Goal: Information Seeking & Learning: Learn about a topic

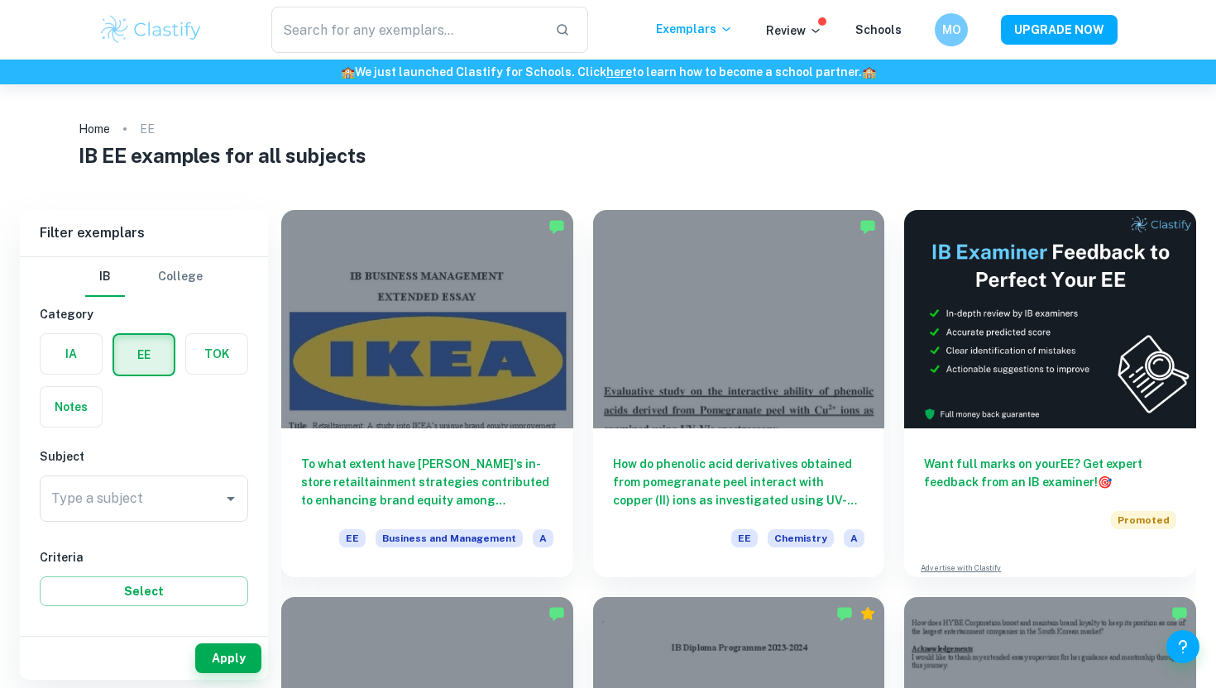
click at [179, 529] on div "IB College Category IA EE TOK Notes Subject Type a subject Type a subject Crite…" at bounding box center [144, 695] width 248 height 877
click at [180, 498] on input "Type a subject" at bounding box center [131, 498] width 169 height 31
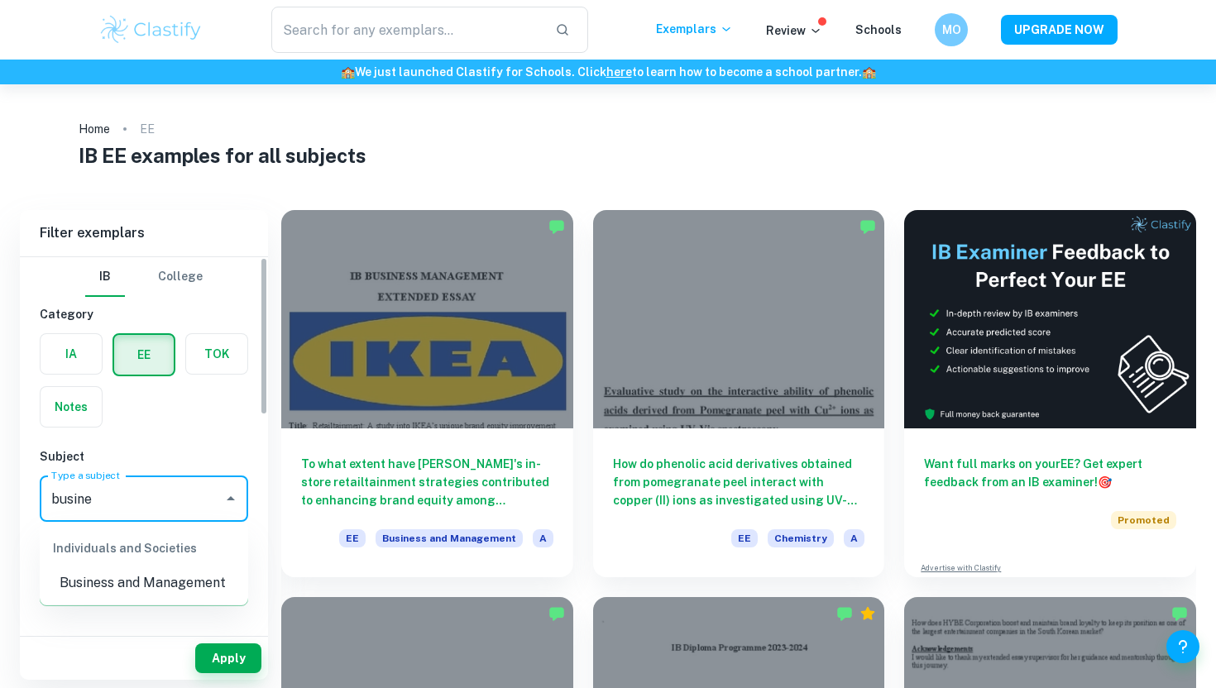
click at [126, 590] on li "Business and Management" at bounding box center [144, 583] width 208 height 30
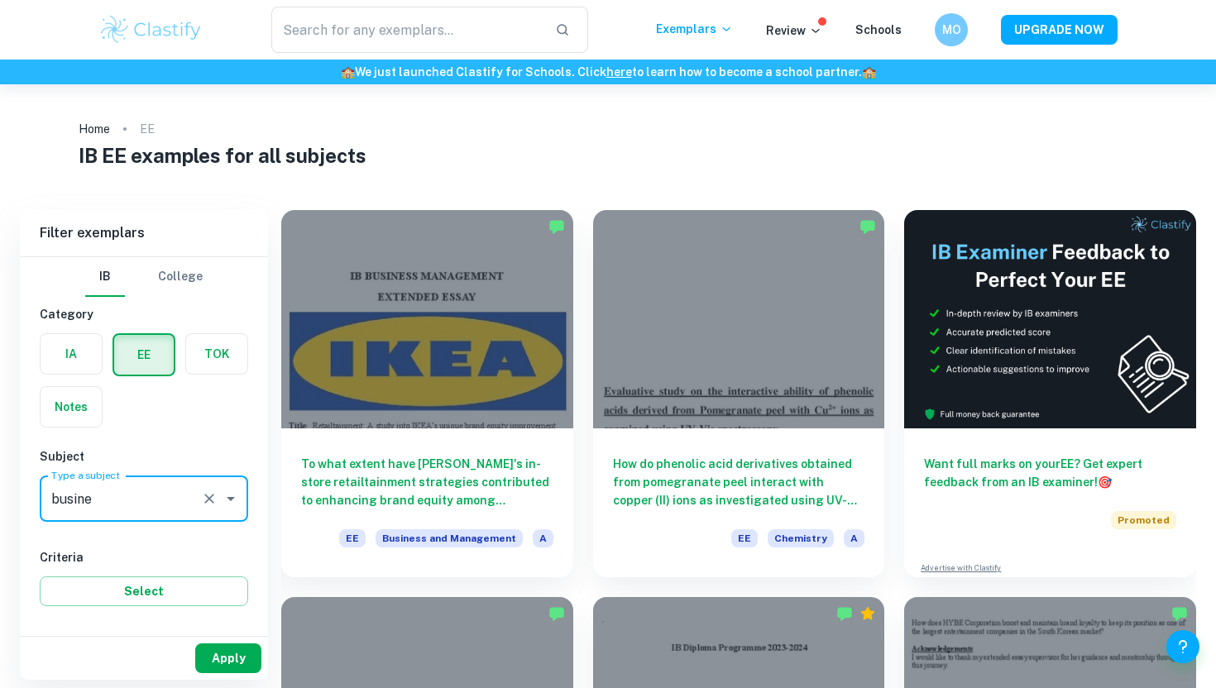
type input "Business and Management"
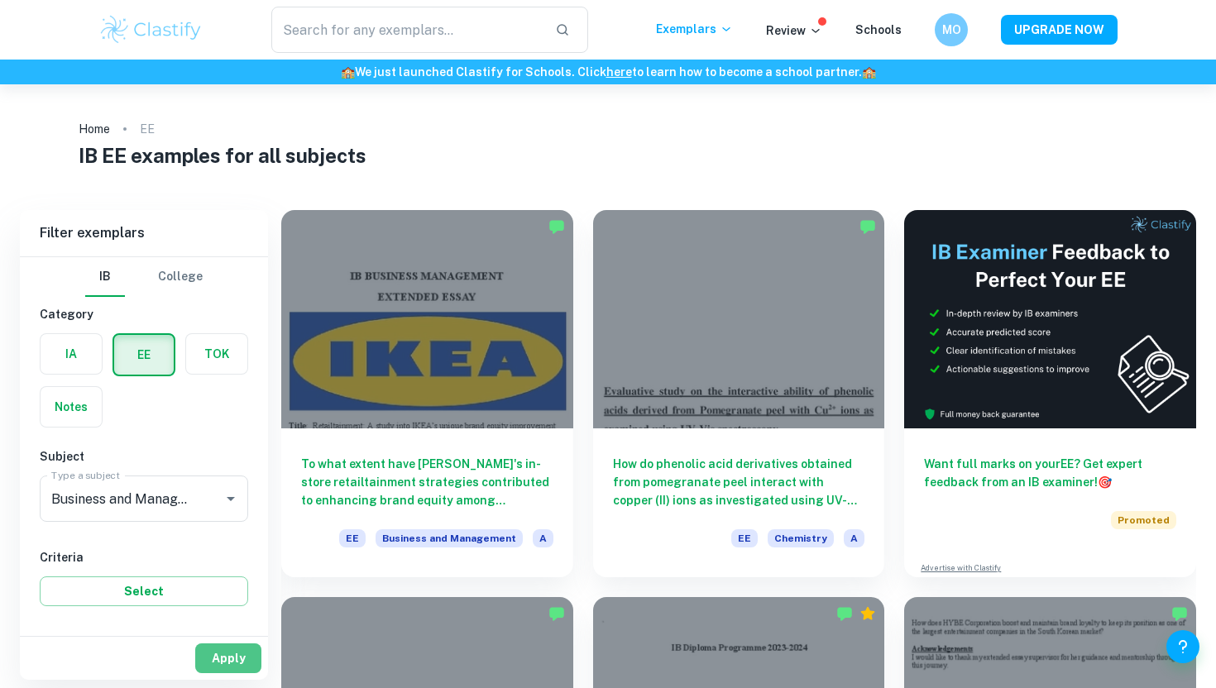
click at [215, 657] on button "Apply" at bounding box center [228, 658] width 66 height 30
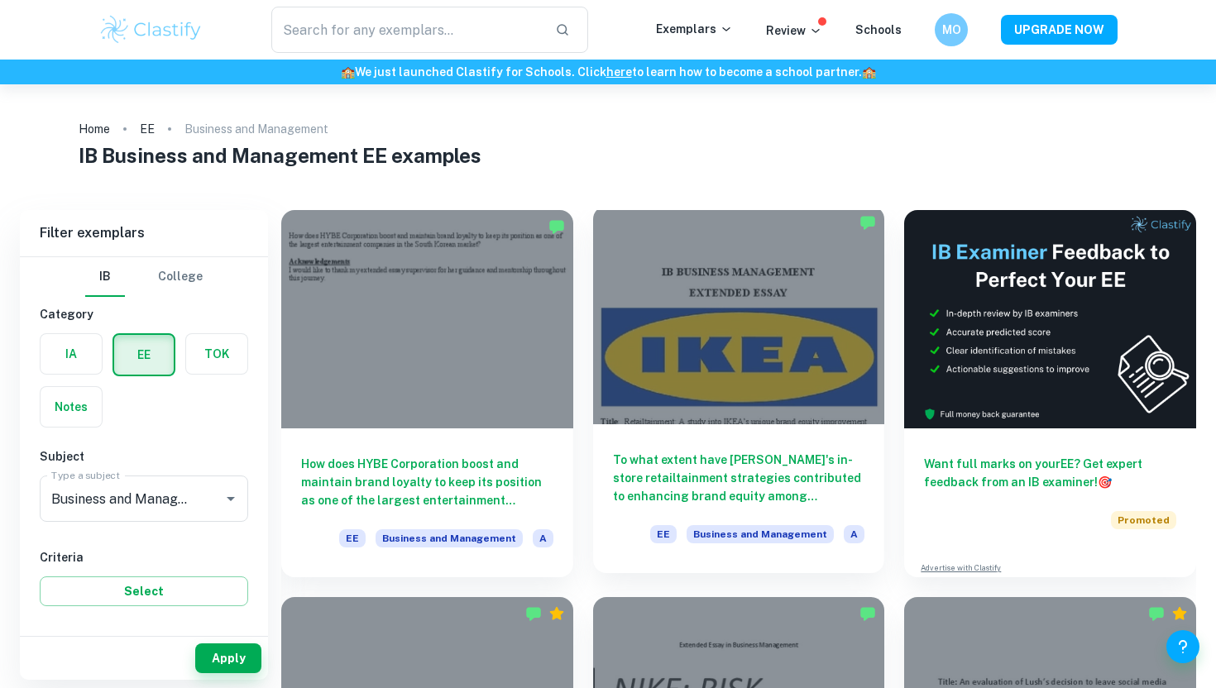
click at [736, 420] on div at bounding box center [739, 315] width 292 height 218
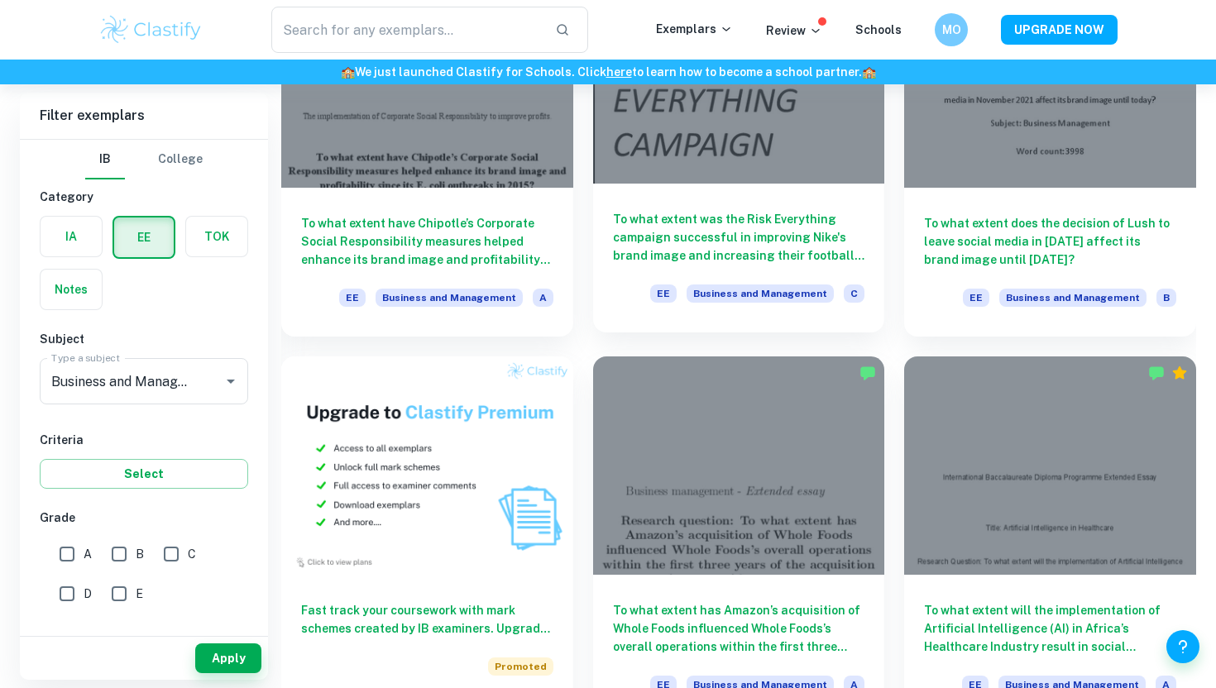
scroll to position [604, 0]
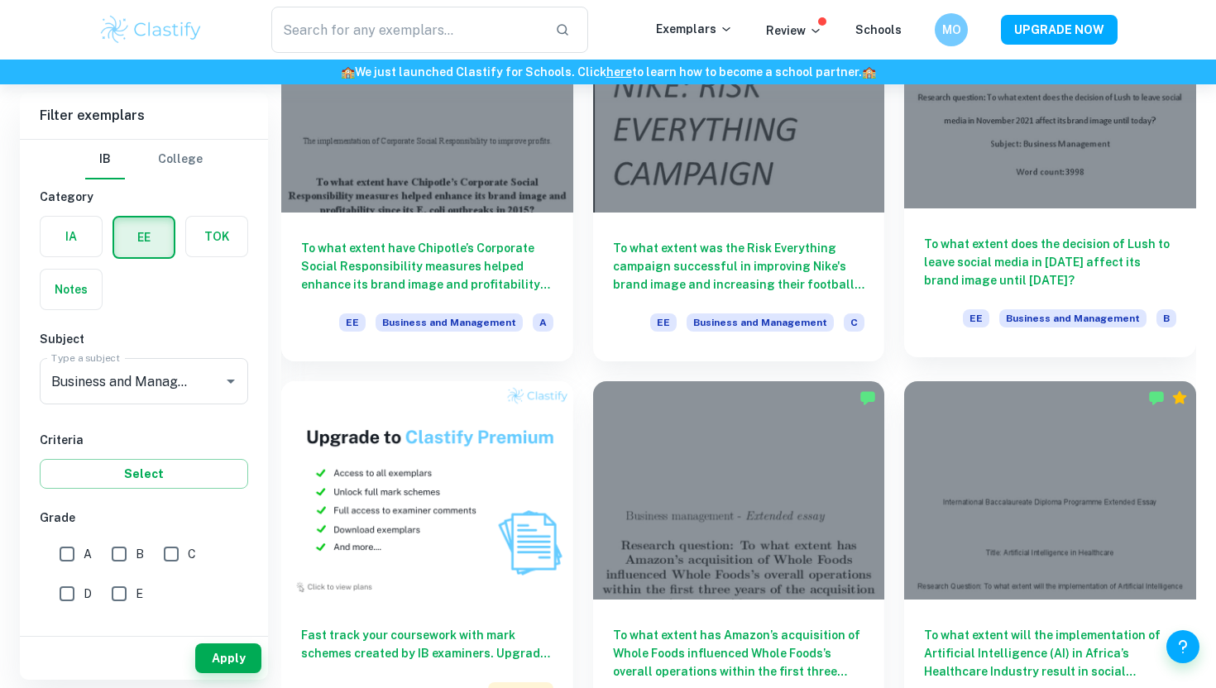
click at [1007, 272] on h6 "To what extent does the decision of Lush to leave social media in [DATE] affect…" at bounding box center [1050, 262] width 252 height 55
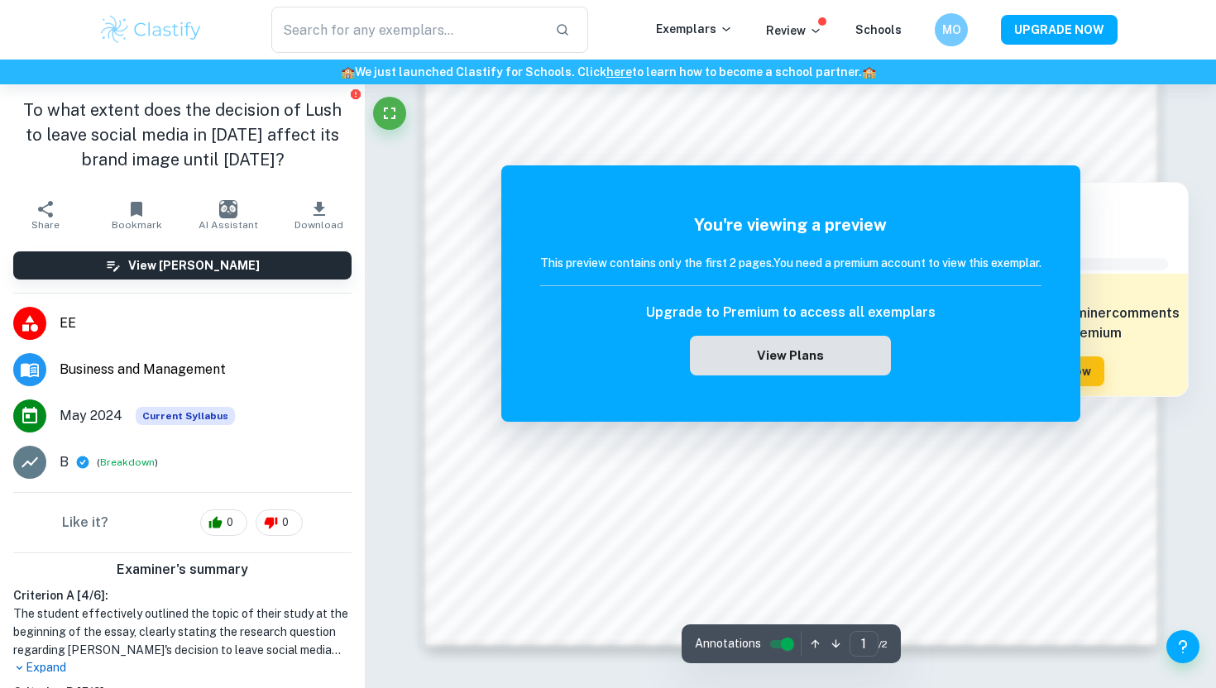
scroll to position [1394, 0]
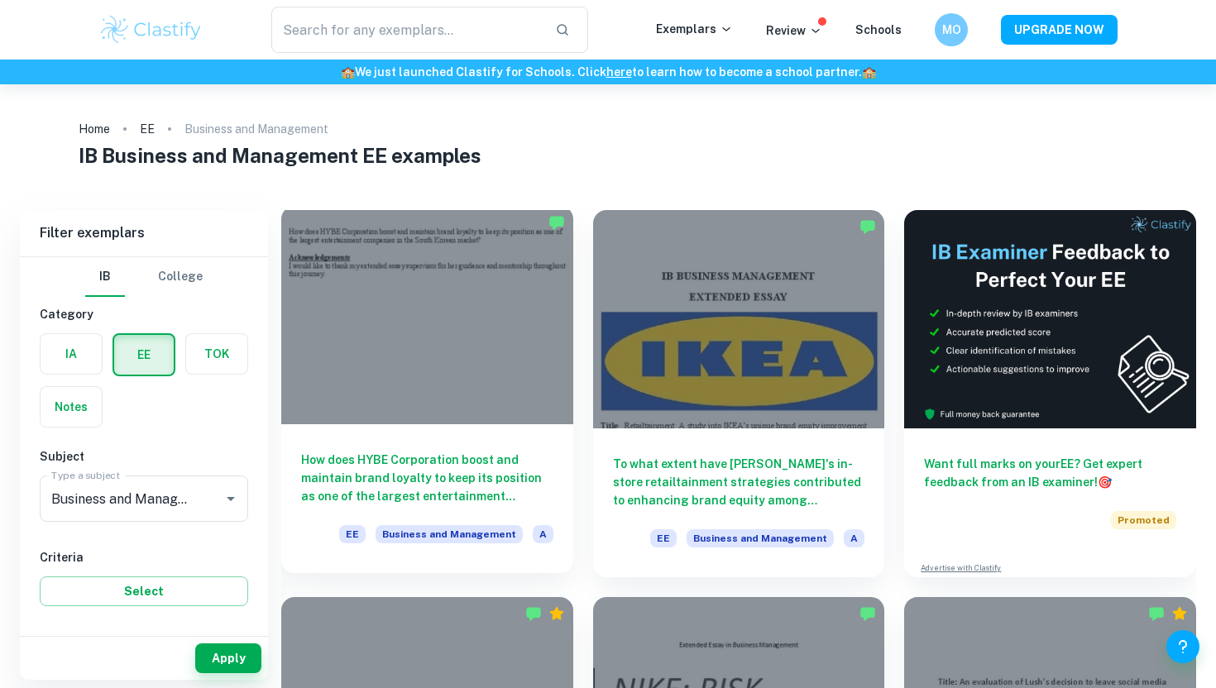
click at [490, 326] on div at bounding box center [427, 315] width 292 height 218
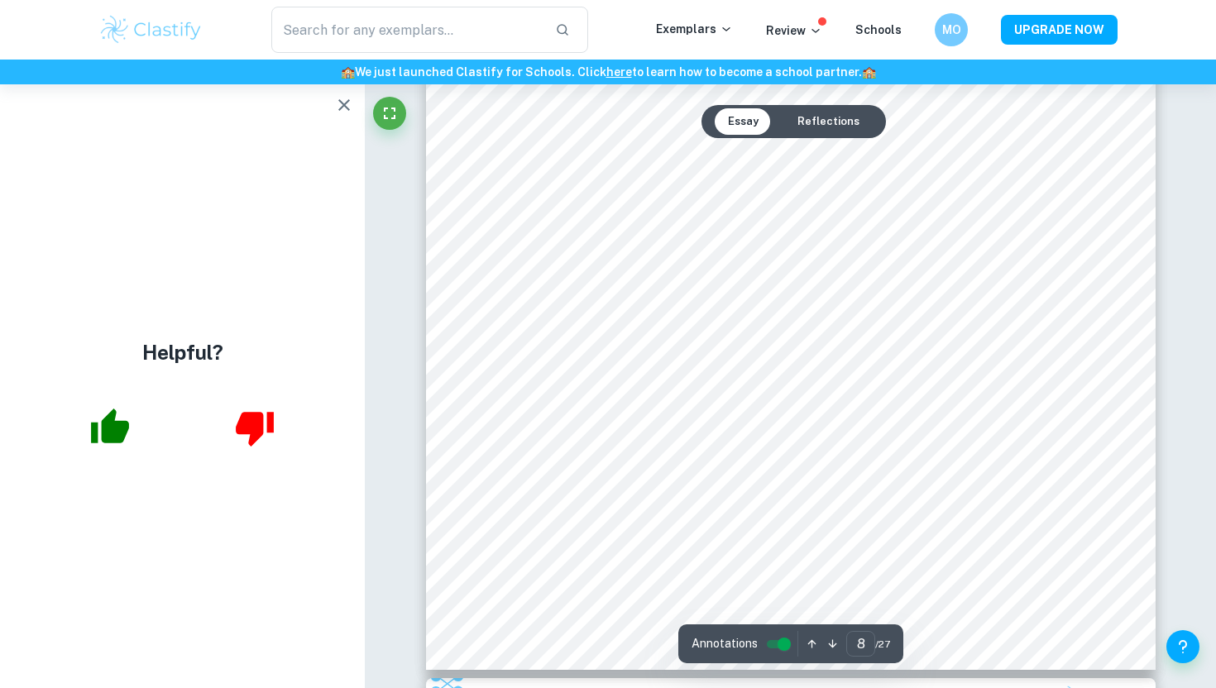
scroll to position [8142, 0]
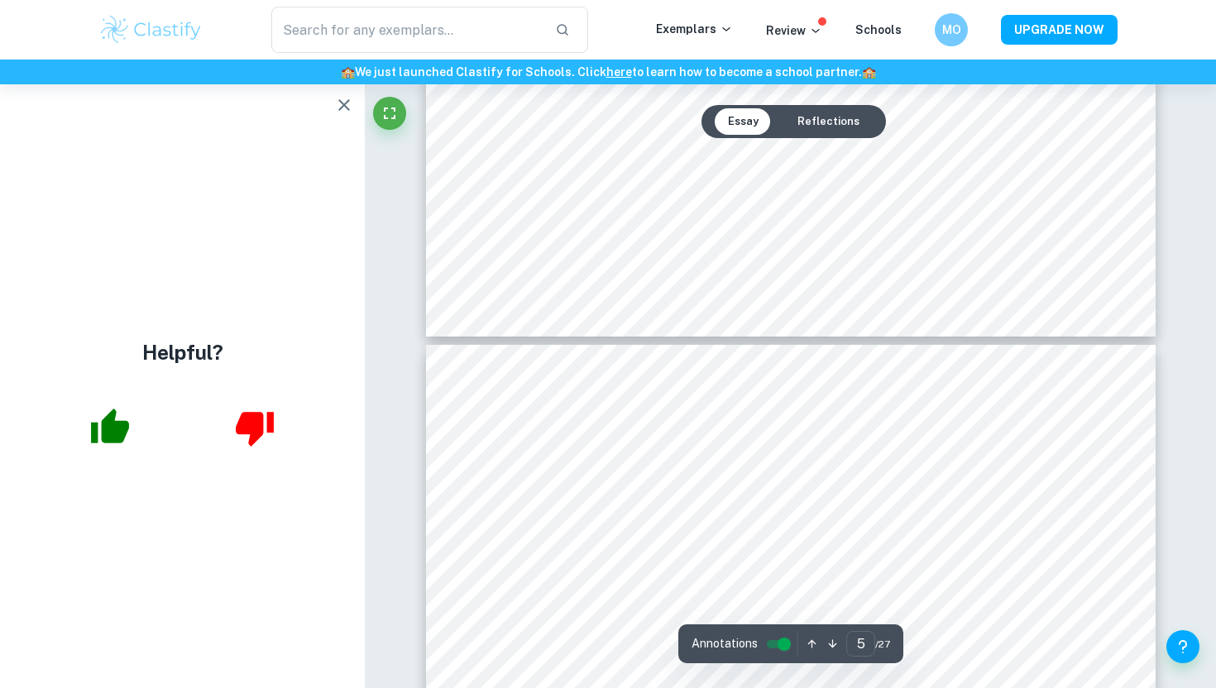
type input "4"
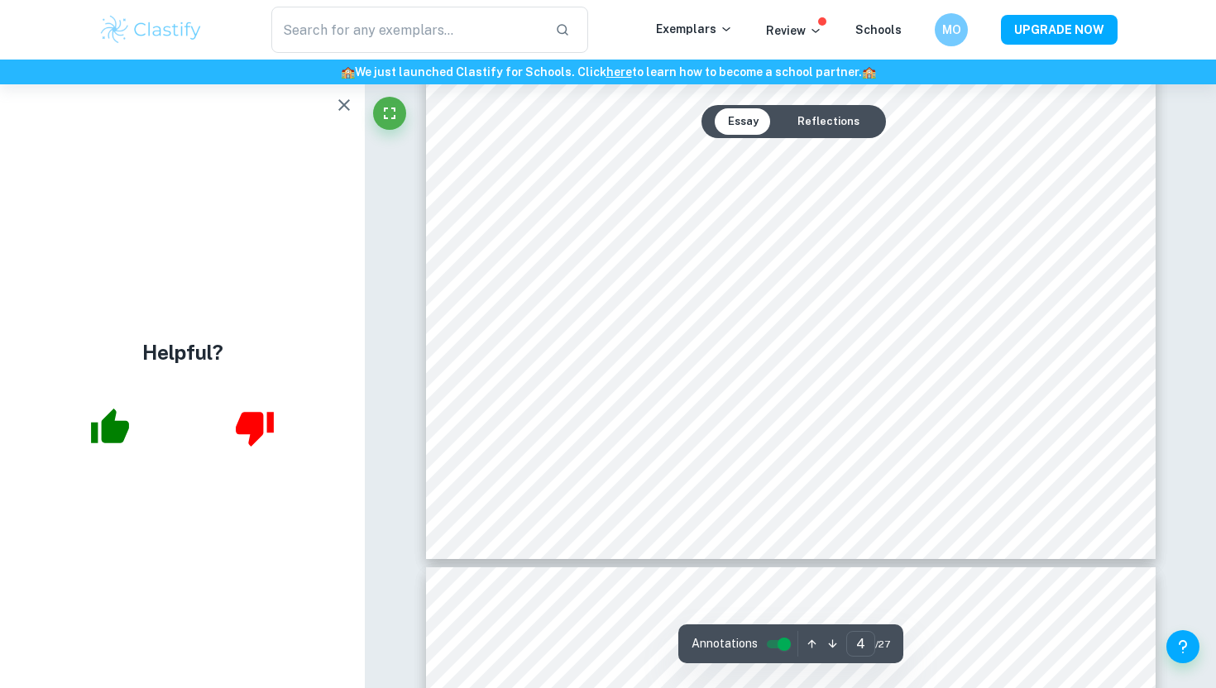
scroll to position [3929, 0]
